Goal: Transaction & Acquisition: Book appointment/travel/reservation

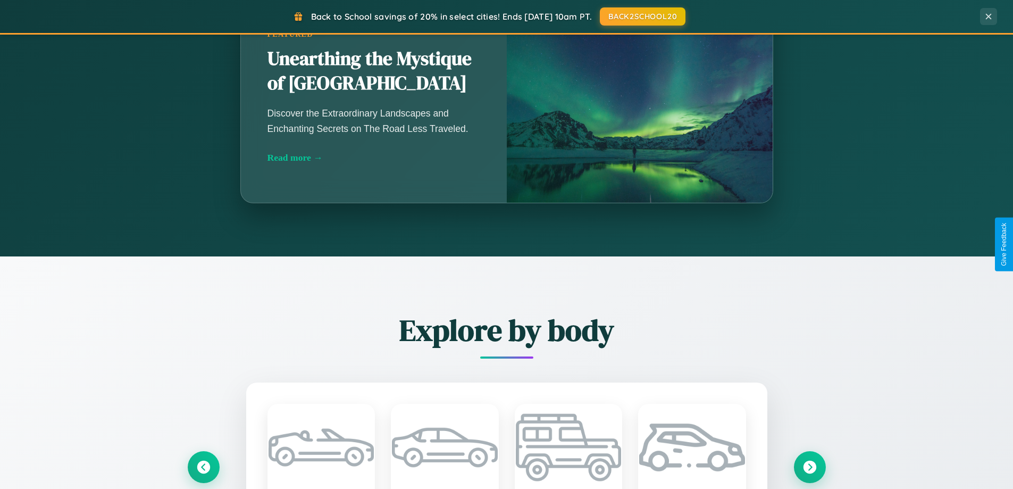
scroll to position [2046, 0]
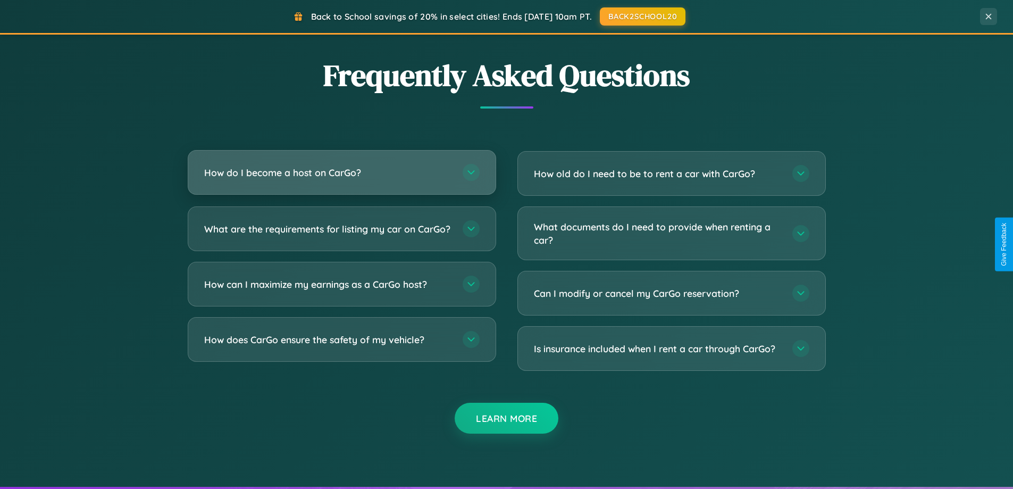
click at [341, 173] on h3 "How do I become a host on CarGo?" at bounding box center [328, 172] width 248 height 13
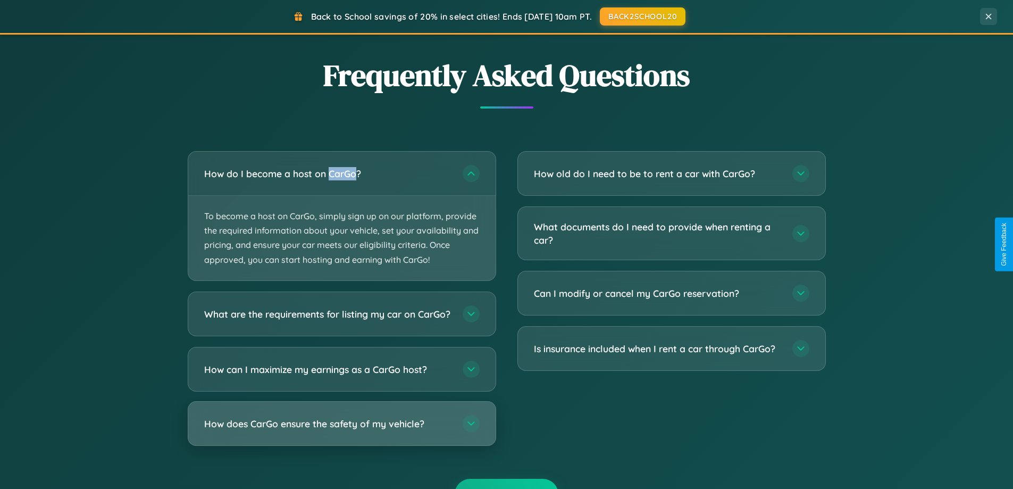
click at [341, 430] on h3 "How does CarGo ensure the safety of my vehicle?" at bounding box center [328, 422] width 248 height 13
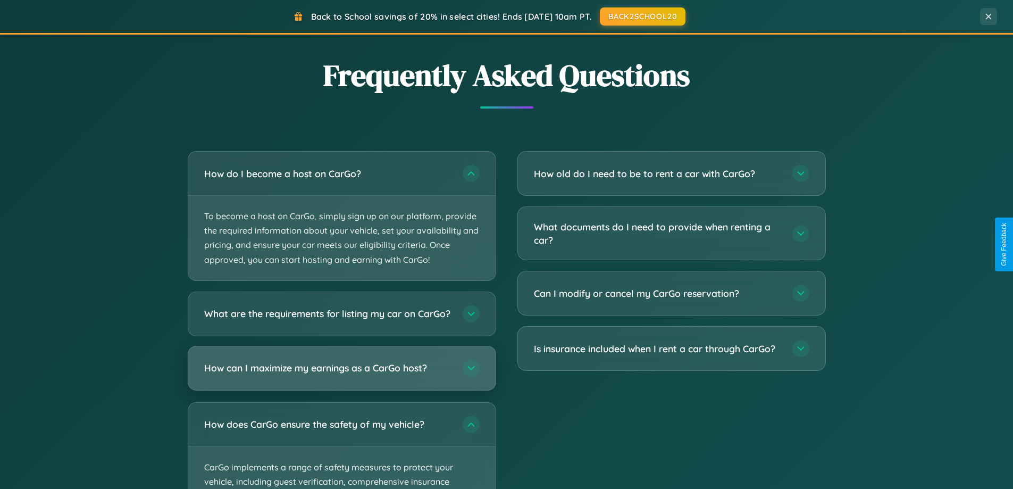
click at [341, 374] on h3 "How can I maximize my earnings as a CarGo host?" at bounding box center [328, 367] width 248 height 13
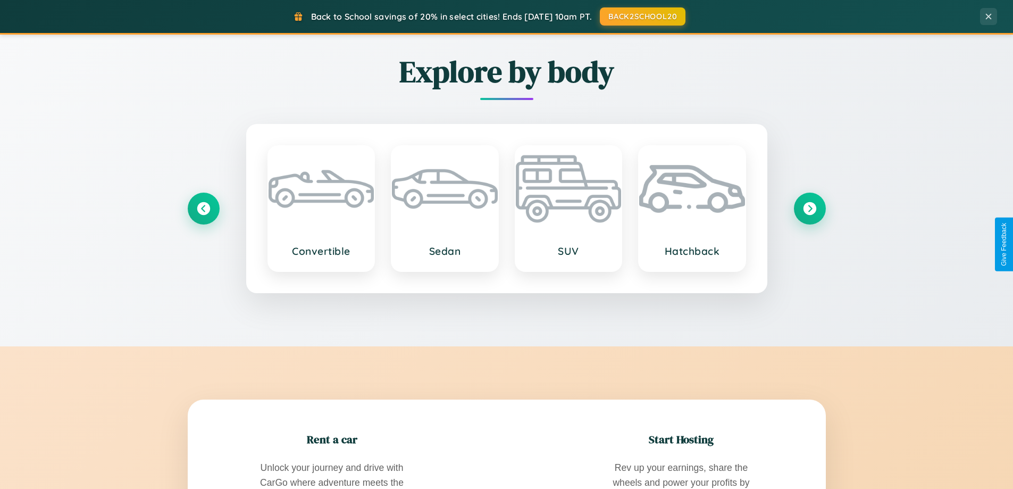
scroll to position [732, 0]
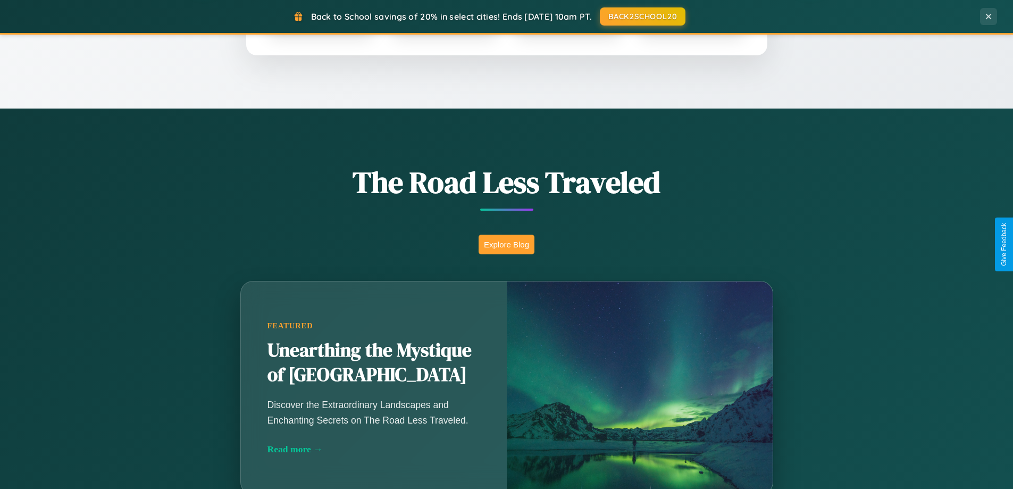
click at [506, 244] on button "Explore Blog" at bounding box center [507, 245] width 56 height 20
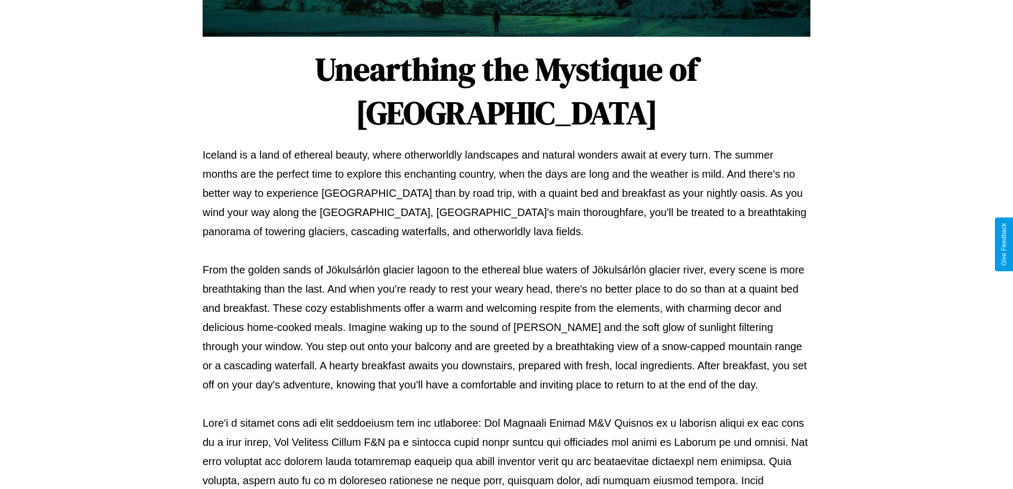
scroll to position [344, 0]
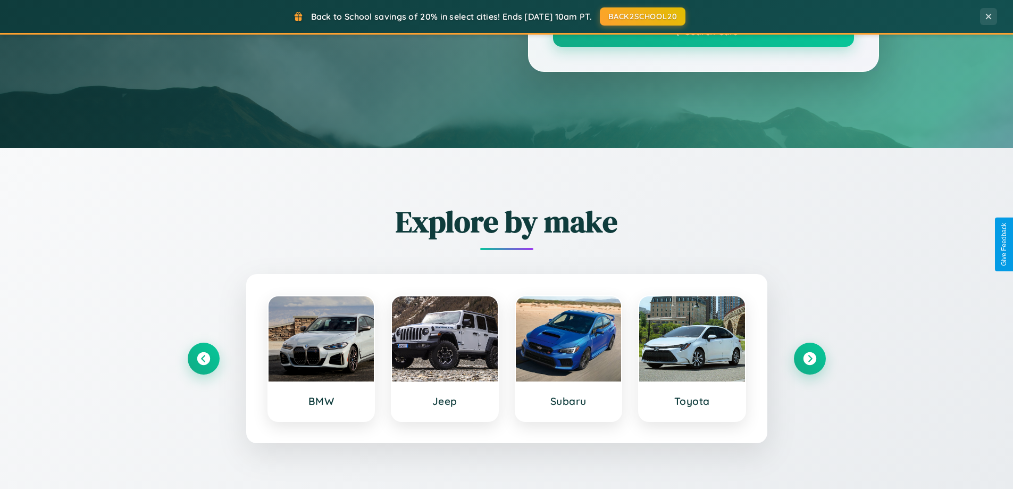
scroll to position [732, 0]
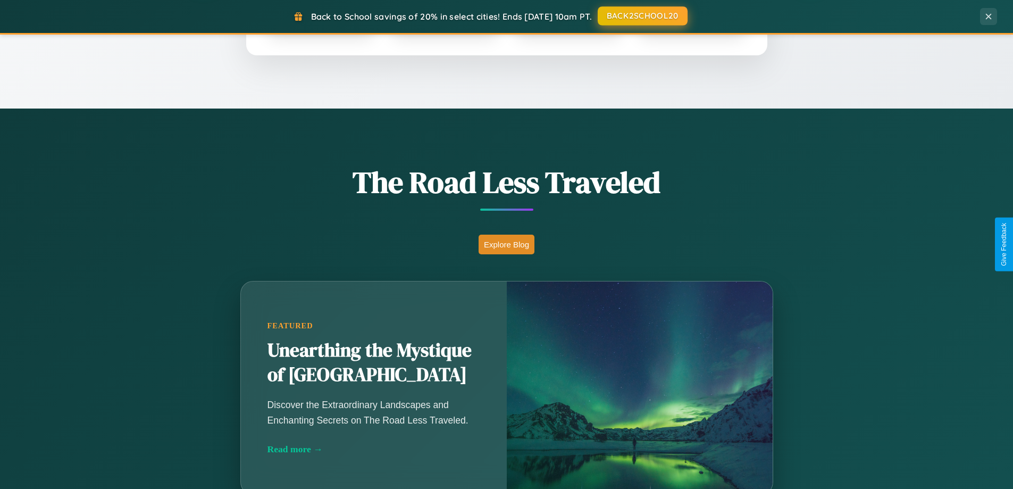
click at [642, 16] on button "BACK2SCHOOL20" at bounding box center [643, 15] width 90 height 19
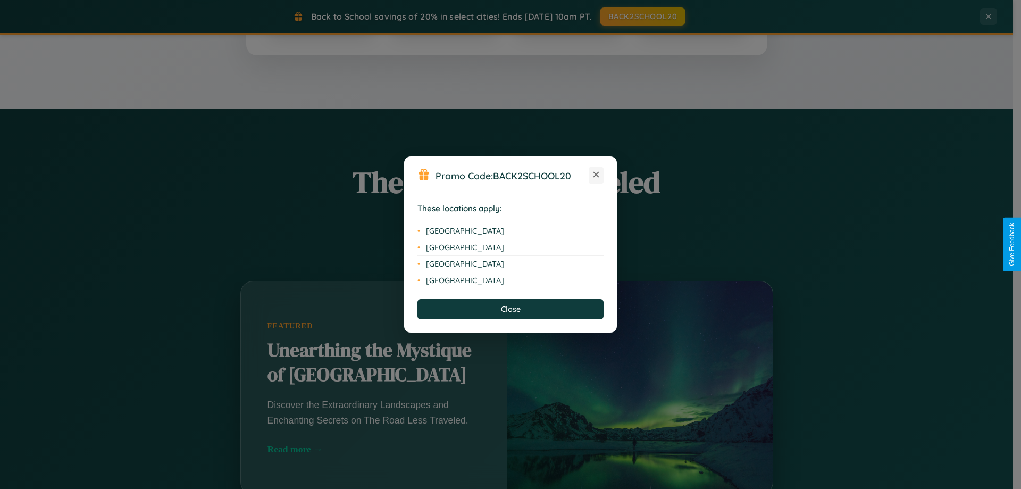
click at [596, 175] on icon at bounding box center [596, 175] width 6 height 6
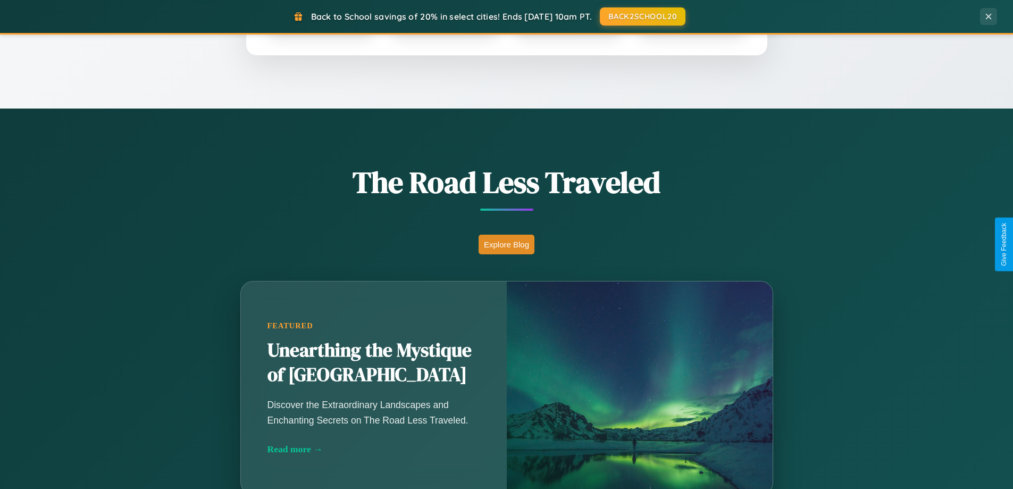
scroll to position [458, 0]
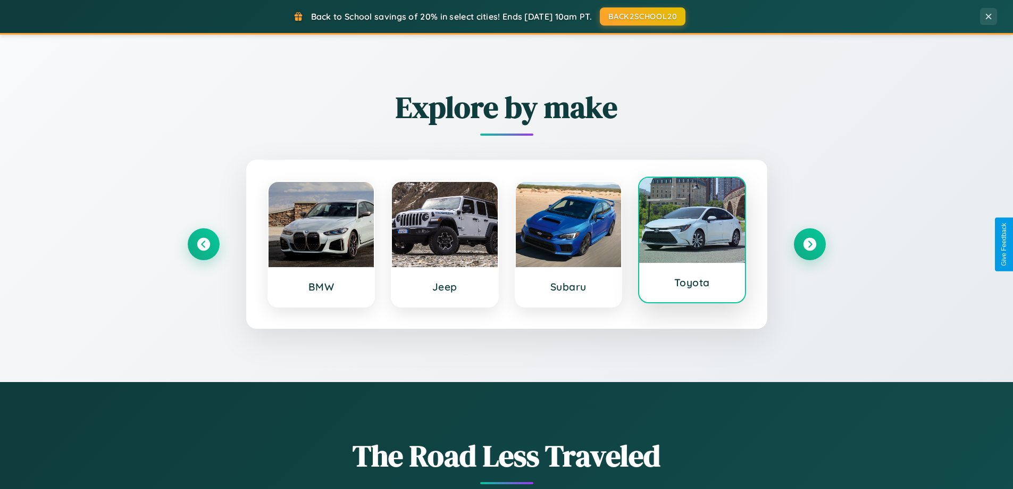
click at [692, 240] on div at bounding box center [692, 220] width 106 height 85
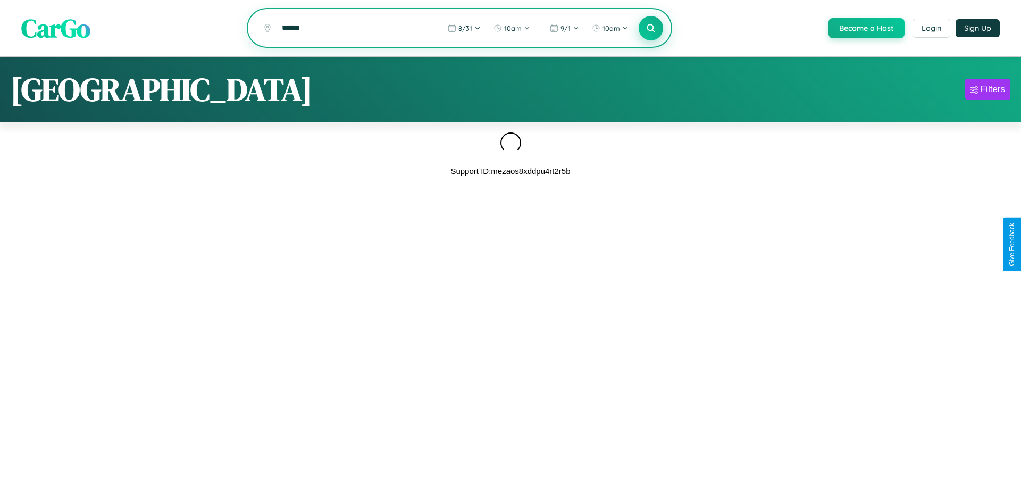
click at [650, 29] on icon at bounding box center [651, 28] width 10 height 10
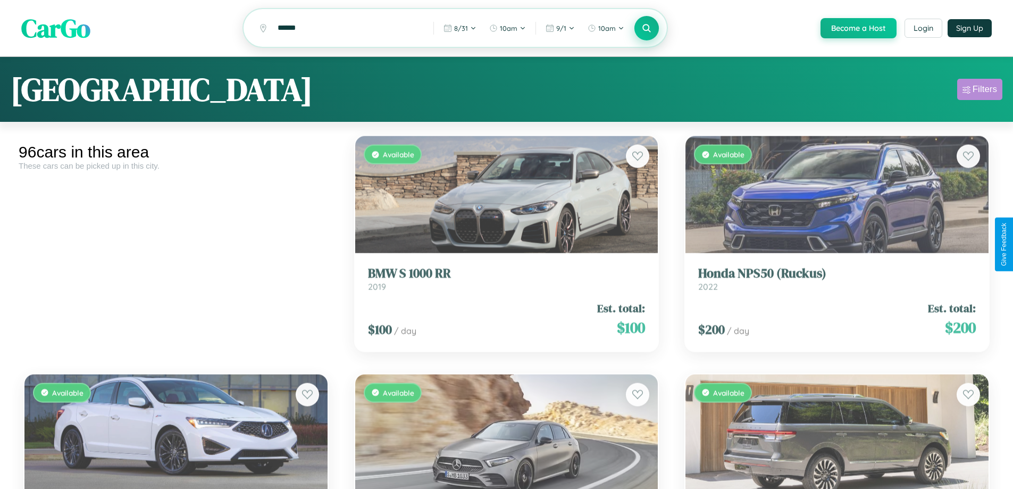
click at [979, 91] on div "Filters" at bounding box center [985, 89] width 24 height 11
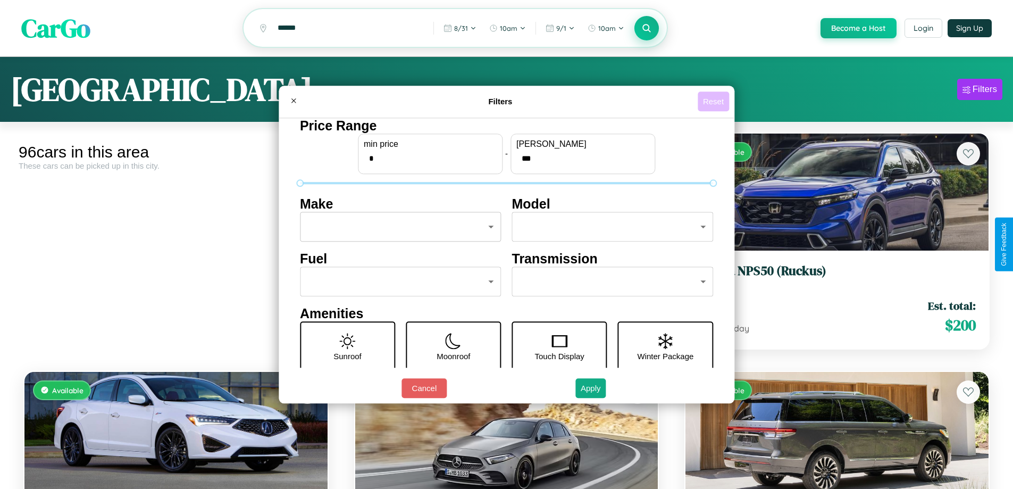
click at [715, 101] on button "Reset" at bounding box center [713, 101] width 31 height 20
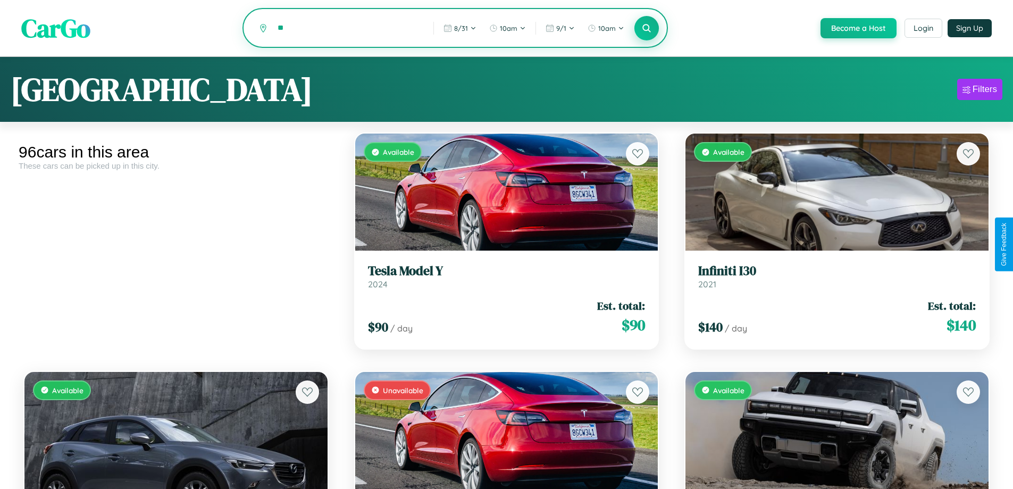
type input "*"
type input "********"
click at [646, 29] on icon at bounding box center [647, 28] width 10 height 10
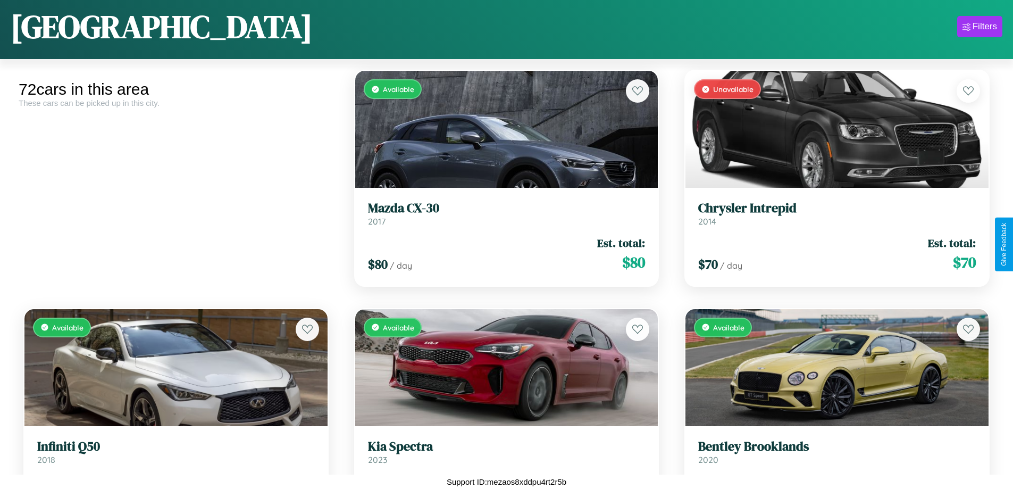
scroll to position [864, 0]
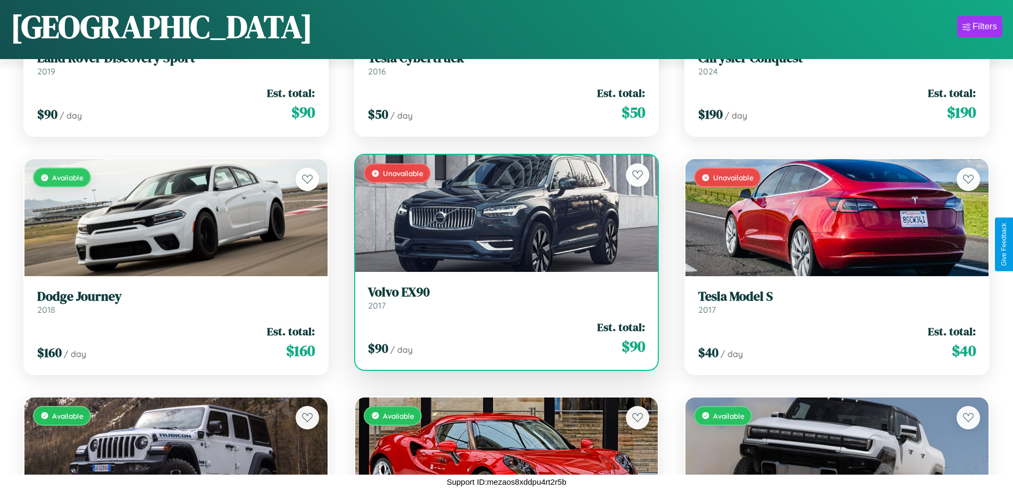
click at [502, 338] on div "$ 90 / day Est. total: $ 90" at bounding box center [507, 338] width 278 height 38
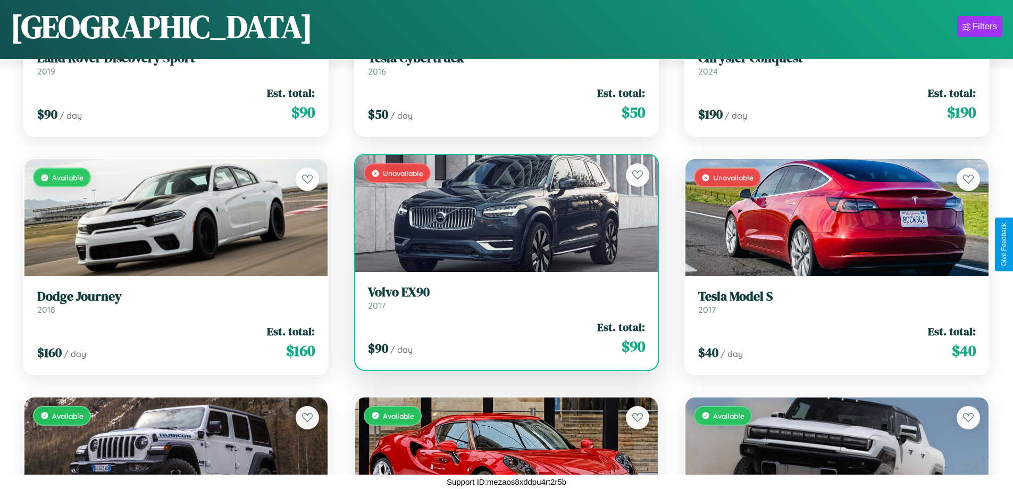
click at [502, 338] on div "$ 90 / day Est. total: $ 90" at bounding box center [507, 338] width 278 height 38
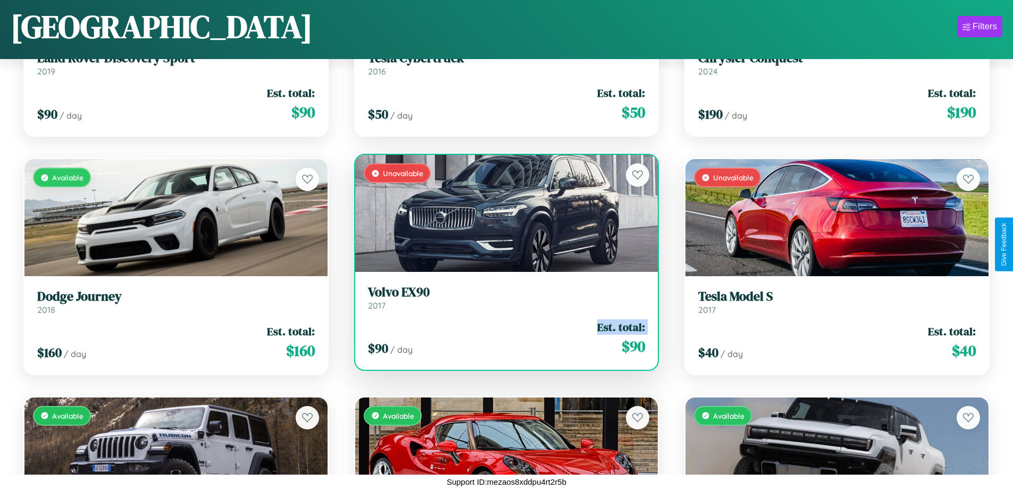
click at [502, 338] on div "$ 90 / day Est. total: $ 90" at bounding box center [507, 338] width 278 height 38
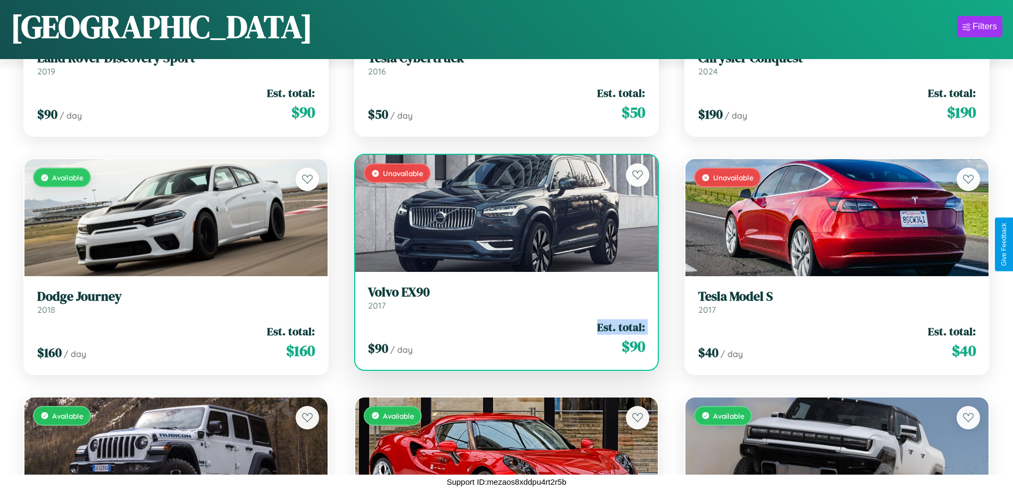
click at [502, 338] on div "$ 90 / day Est. total: $ 90" at bounding box center [507, 338] width 278 height 38
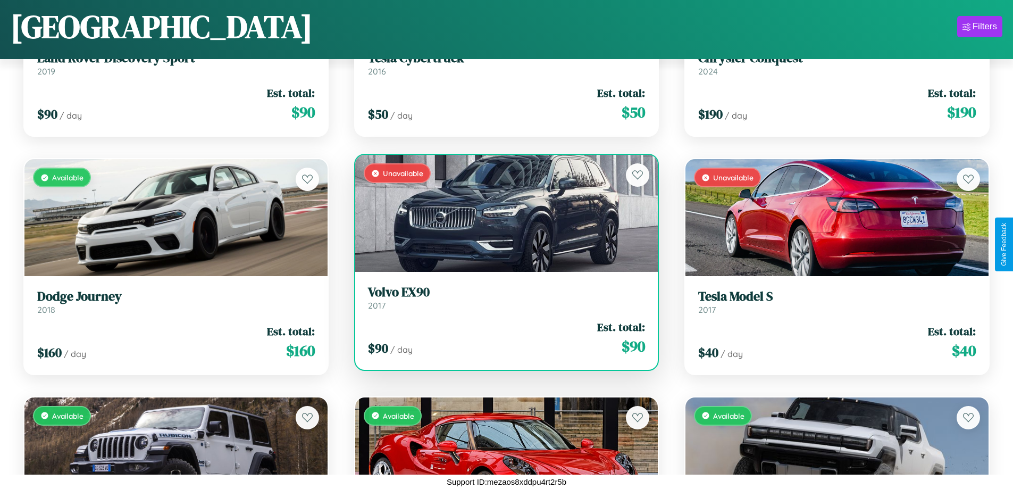
click at [502, 338] on div "$ 90 / day Est. total: $ 90" at bounding box center [507, 338] width 278 height 38
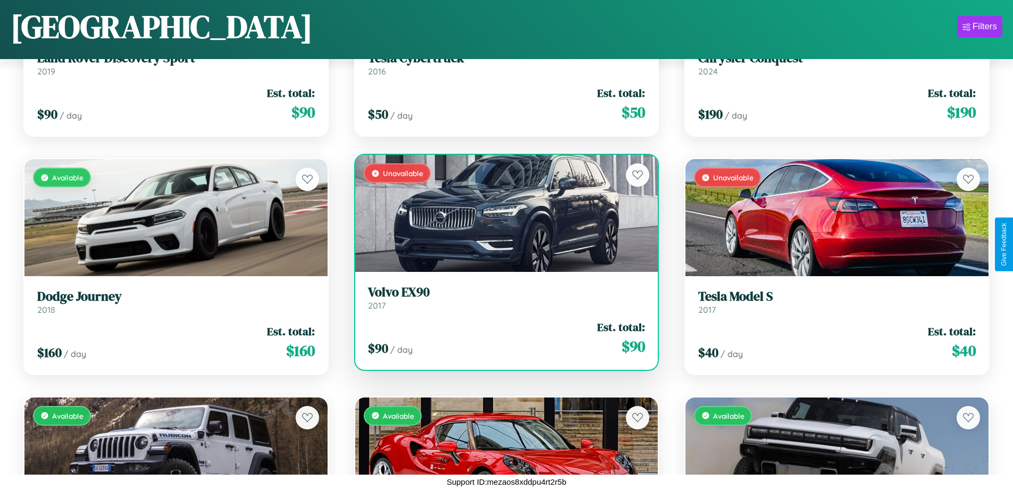
click at [502, 297] on h3 "Volvo EX90" at bounding box center [507, 291] width 278 height 15
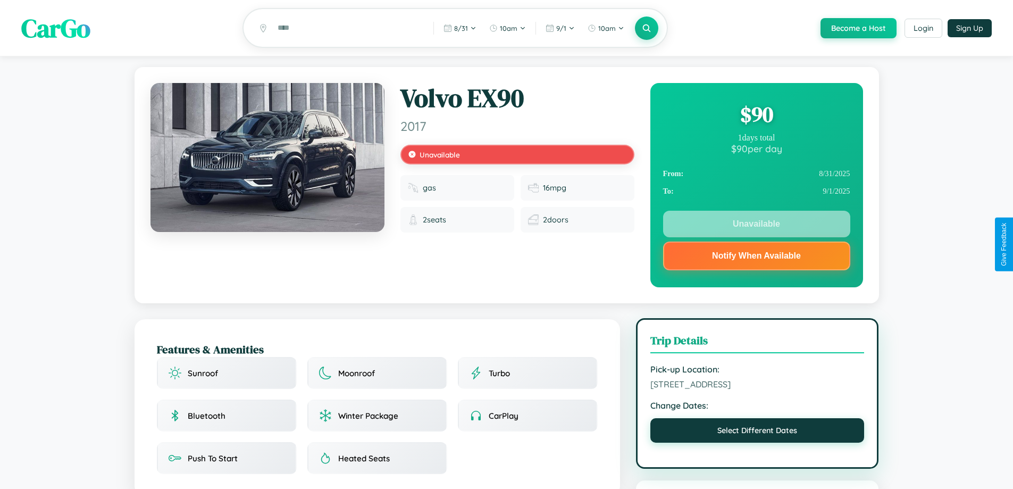
click at [757, 442] on button "Select Different Dates" at bounding box center [757, 430] width 214 height 24
select select "*"
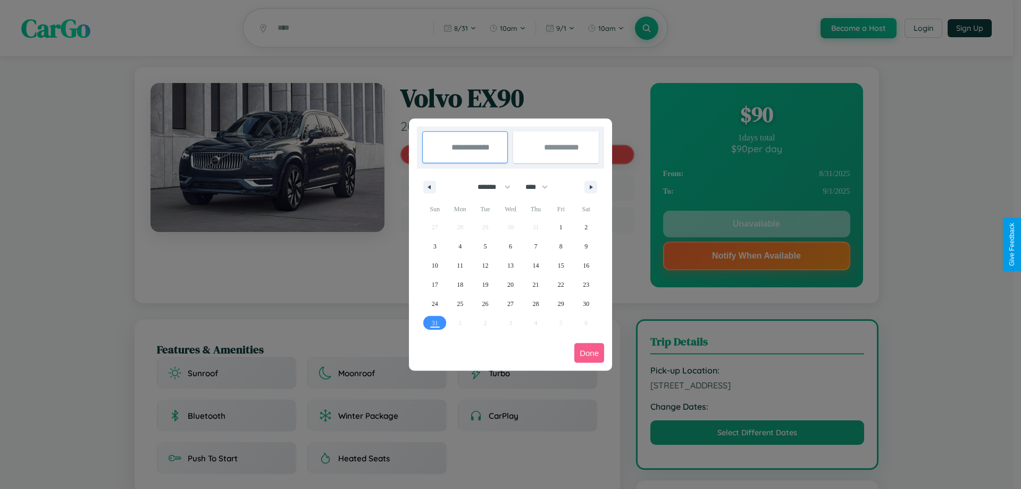
drag, startPoint x: 489, startPoint y: 187, endPoint x: 510, endPoint y: 213, distance: 34.0
click at [489, 187] on select "******* ******** ***** ***** *** **** **** ****** ********* ******* ******** **…" at bounding box center [492, 187] width 45 height 18
drag, startPoint x: 541, startPoint y: 187, endPoint x: 510, endPoint y: 213, distance: 40.7
click at [541, 187] on select "**** **** **** **** **** **** **** **** **** **** **** **** **** **** **** ****…" at bounding box center [536, 187] width 32 height 18
select select "****"
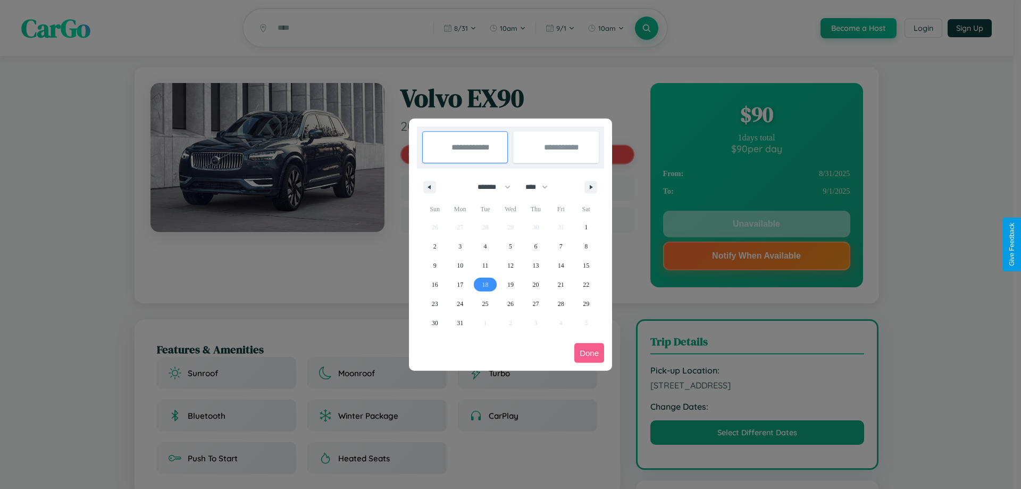
click at [485, 284] on span "18" at bounding box center [485, 284] width 6 height 19
type input "**********"
click at [510, 303] on span "26" at bounding box center [510, 303] width 6 height 19
type input "**********"
click at [589, 353] on button "Done" at bounding box center [589, 353] width 30 height 20
